Goal: Navigation & Orientation: Find specific page/section

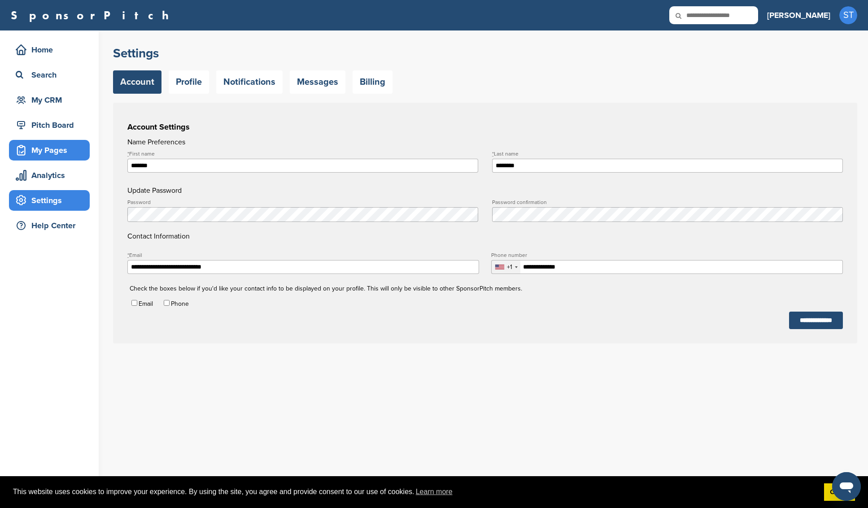
click at [43, 154] on div "My Pages" at bounding box center [51, 150] width 76 height 16
click at [44, 51] on div "Home" at bounding box center [51, 50] width 76 height 16
click at [48, 130] on div "Pitch Board" at bounding box center [51, 125] width 76 height 16
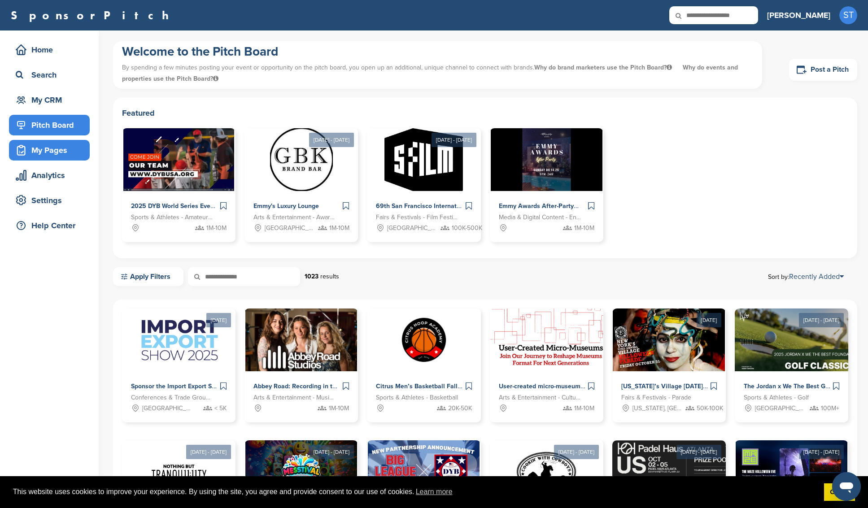
click at [48, 153] on div "My Pages" at bounding box center [51, 150] width 76 height 16
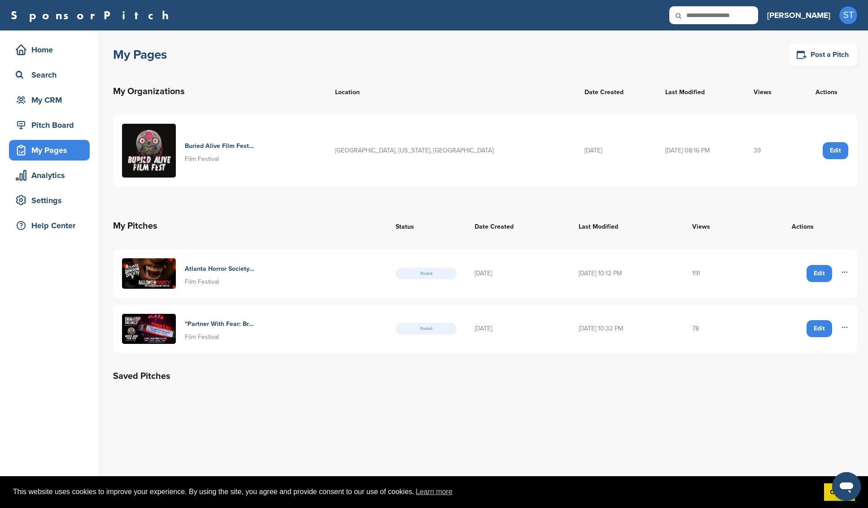
click at [844, 272] on icon at bounding box center [844, 272] width 7 height 7
click at [352, 280] on div "Atlanta Horror Society Halloween Party Film Festival" at bounding box center [250, 273] width 256 height 31
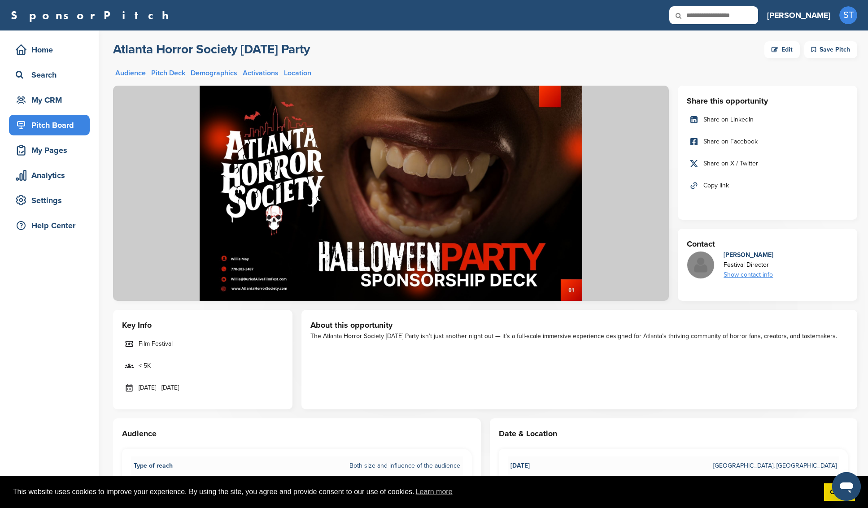
click at [415, 239] on img at bounding box center [391, 193] width 556 height 215
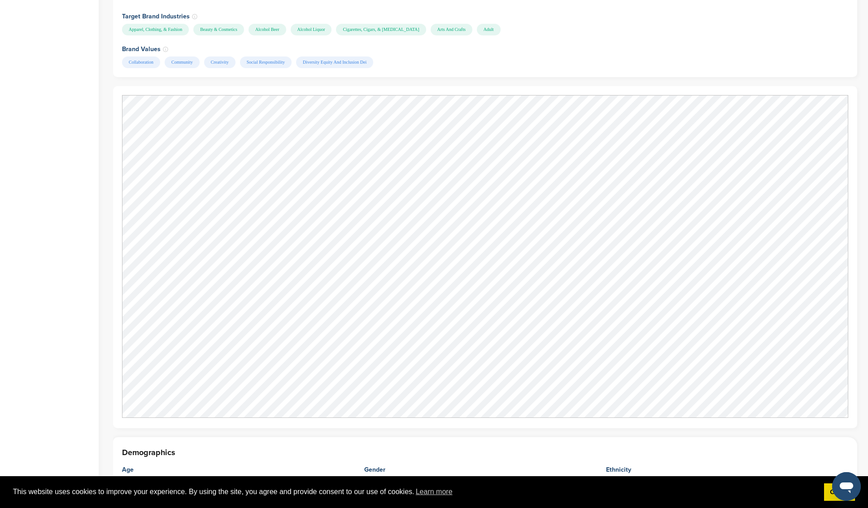
scroll to position [556, 0]
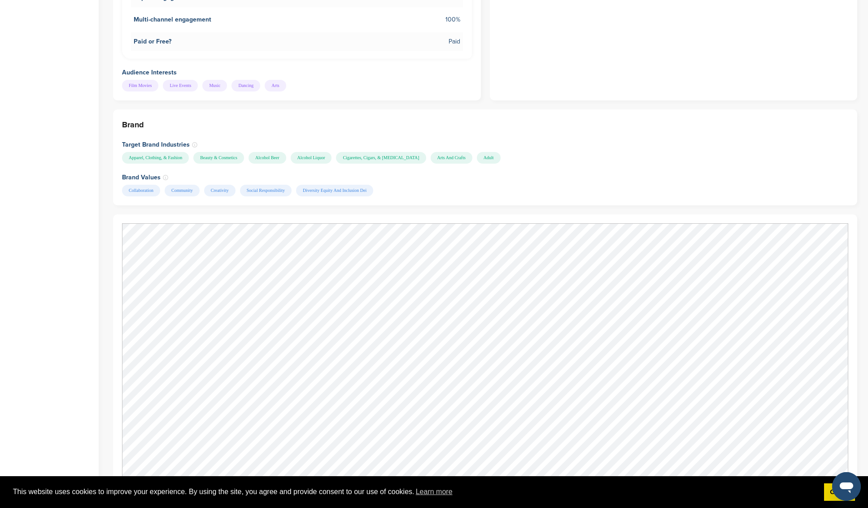
click at [29, 185] on div "Home Search My CRM Pitch Board My Pages Analytics Settings Help Center" at bounding box center [49, 427] width 99 height 1907
click at [556, 150] on div "Brand Target Brand Industries Apparel, Clothing, & Fashion Beauty & Cosmetics A…" at bounding box center [485, 157] width 745 height 96
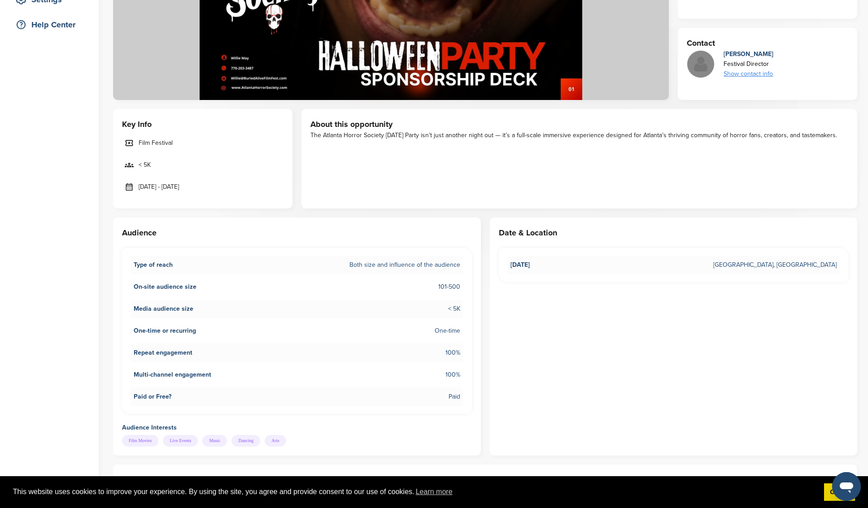
scroll to position [76, 0]
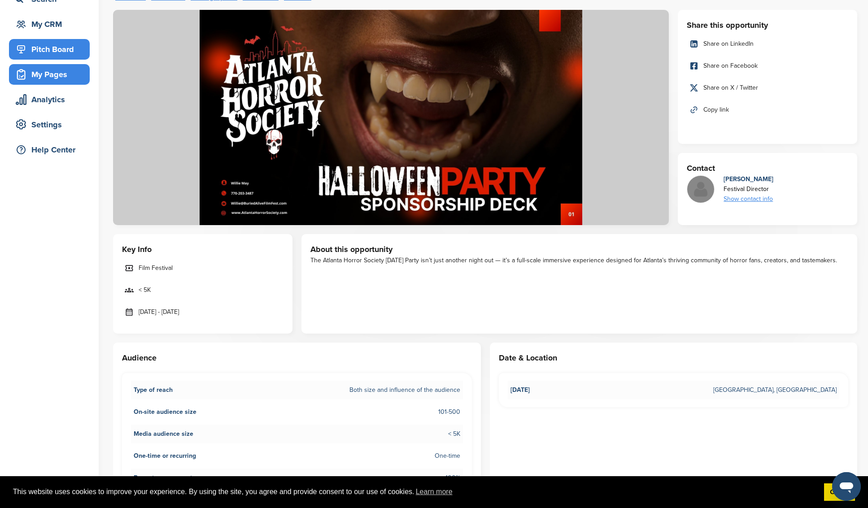
click at [38, 77] on div "My Pages" at bounding box center [51, 74] width 76 height 16
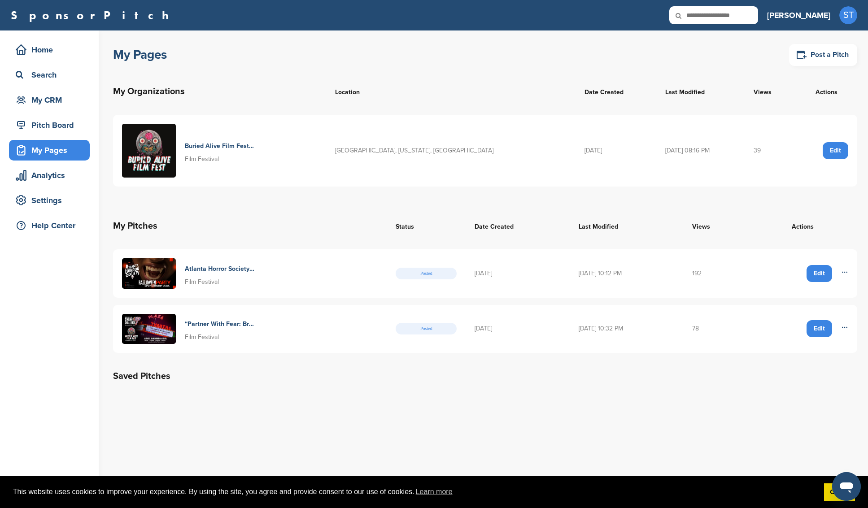
click at [219, 153] on div "Buried Alive Film Festival Film Festival" at bounding box center [220, 151] width 70 height 26
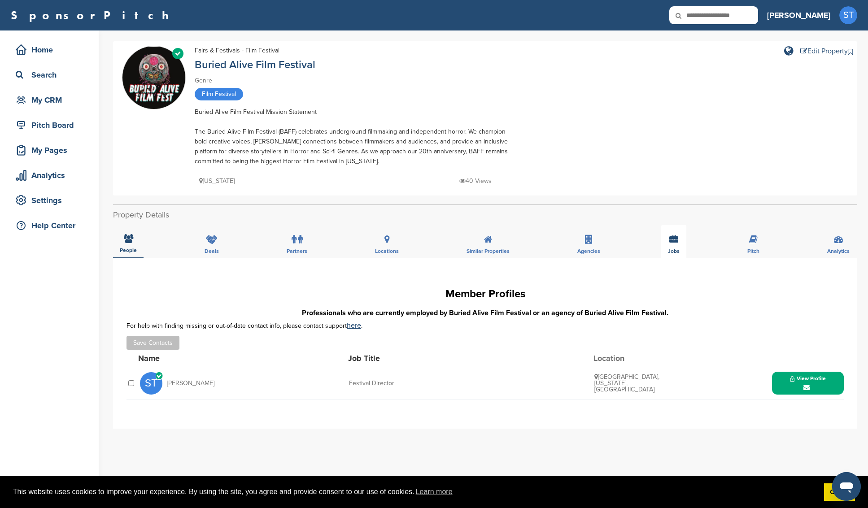
click at [672, 241] on icon at bounding box center [674, 239] width 9 height 9
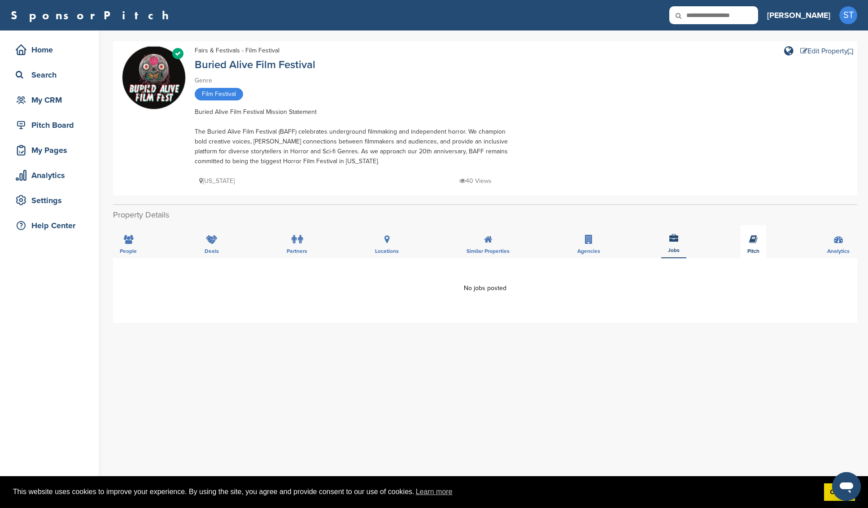
click at [757, 243] on icon at bounding box center [753, 239] width 9 height 9
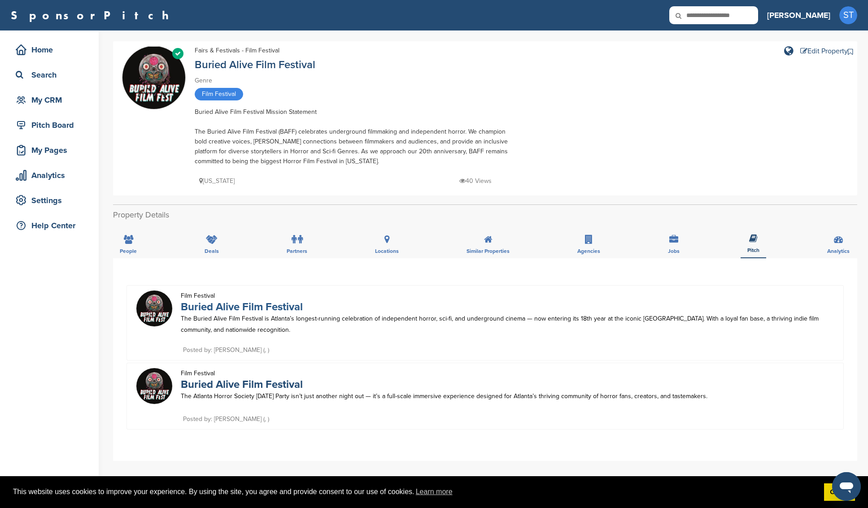
click at [214, 307] on link "Buried Alive Film Festival" at bounding box center [242, 307] width 122 height 13
